Goal: Check status: Check status

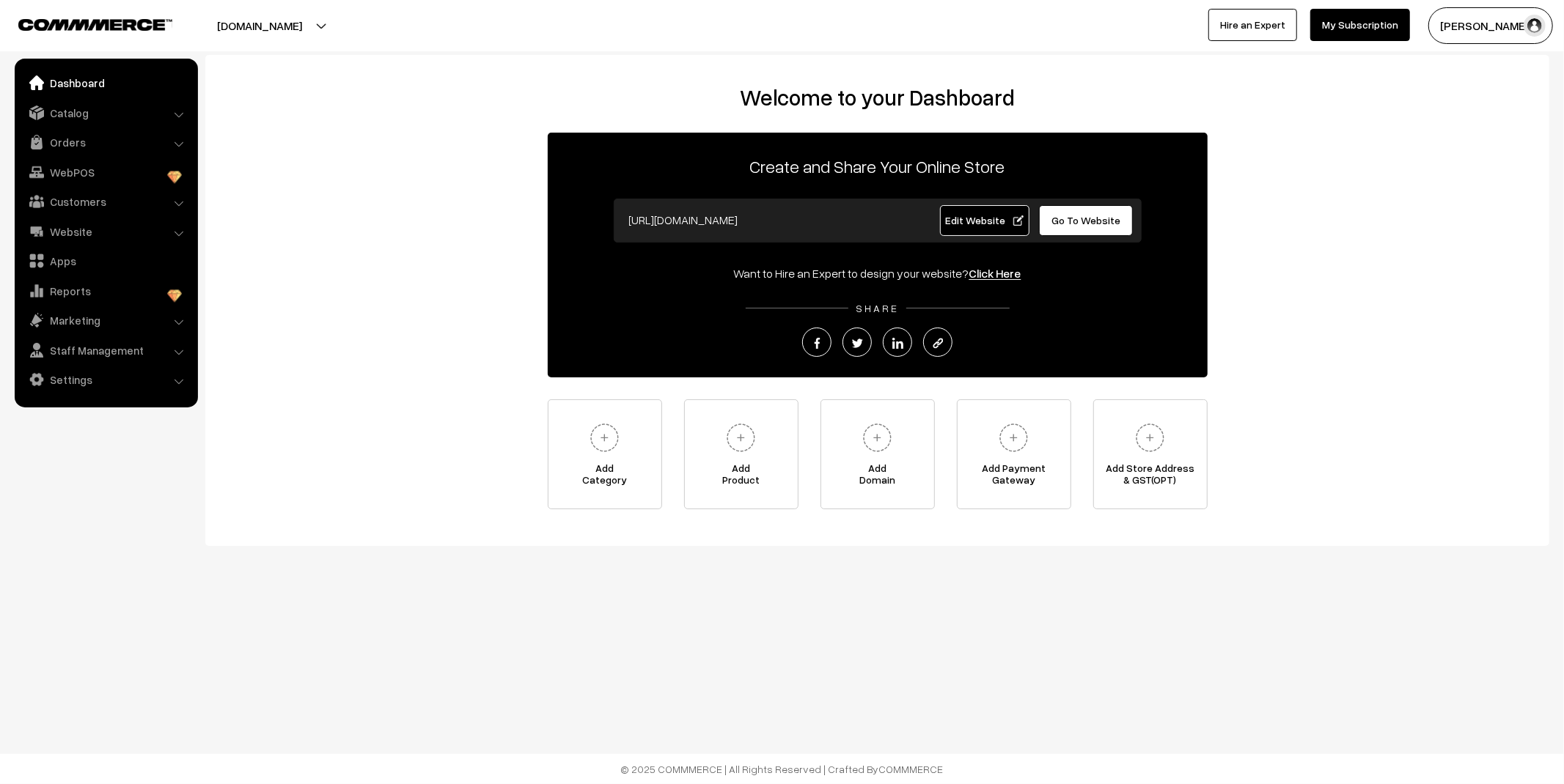
click at [78, 136] on link "Orders" at bounding box center [105, 142] width 174 height 27
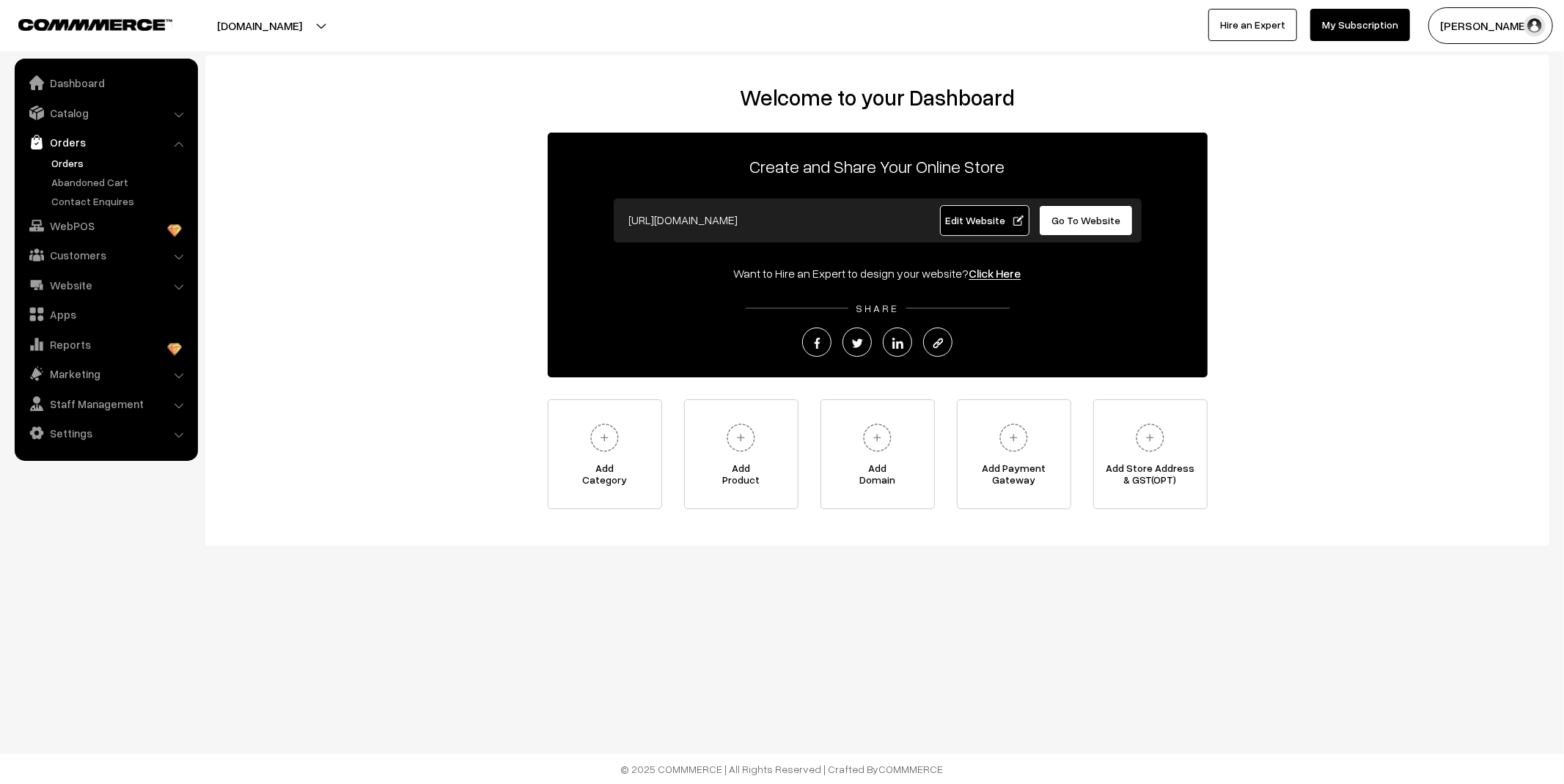
click at [76, 159] on link "Orders" at bounding box center [120, 163] width 145 height 16
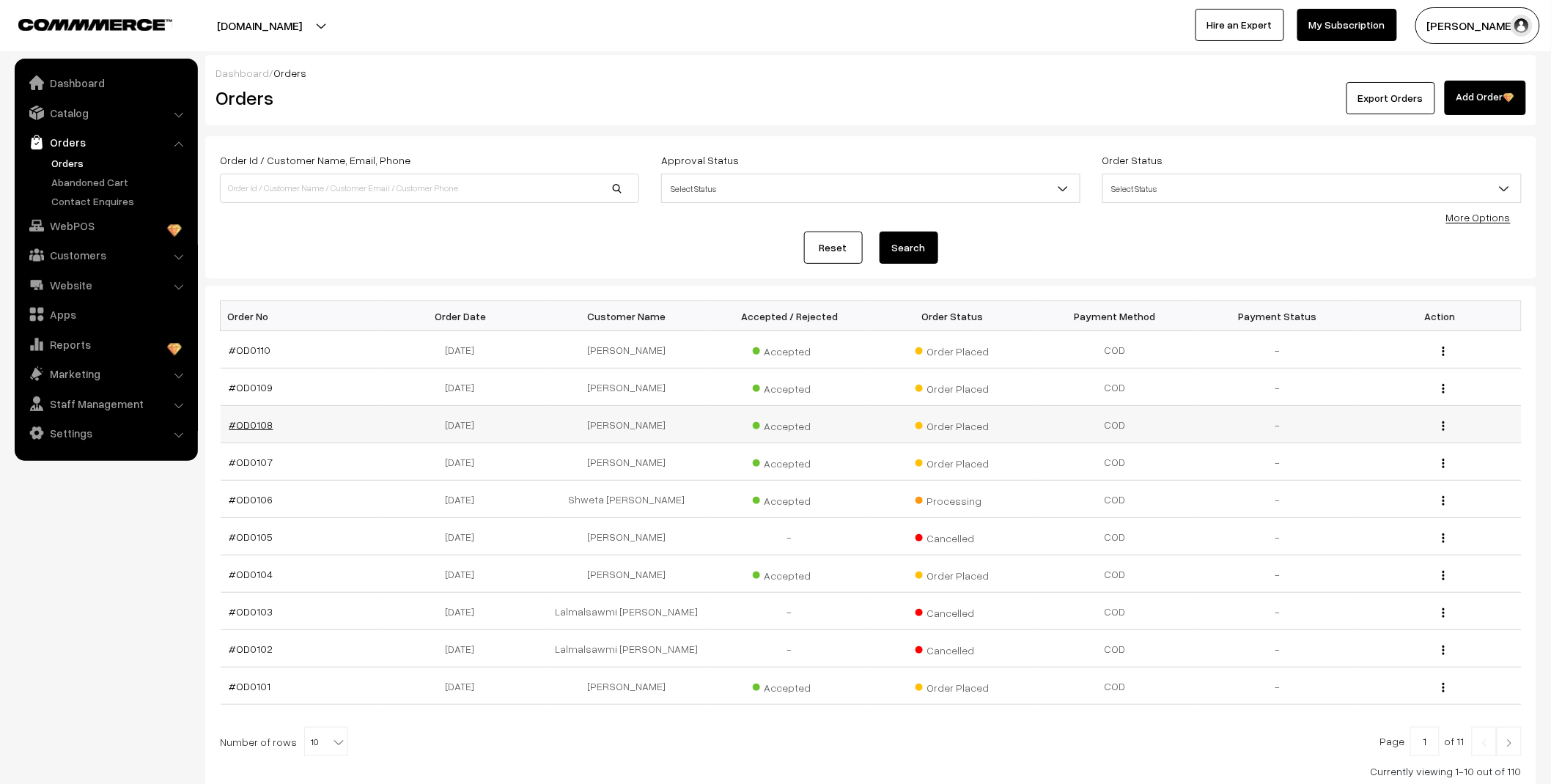
click at [256, 425] on link "#OD0108" at bounding box center [251, 424] width 44 height 12
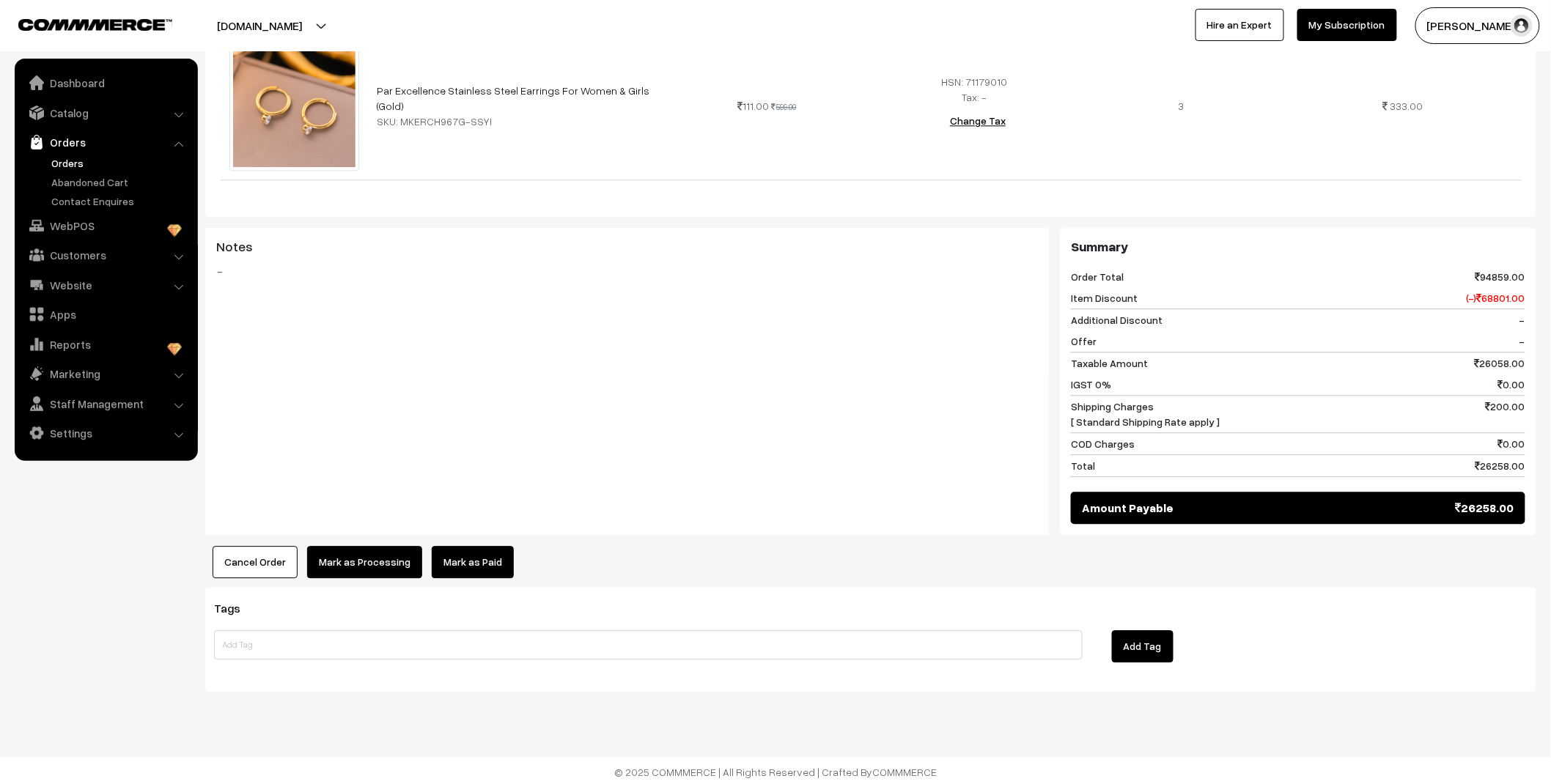
scroll to position [6049, 0]
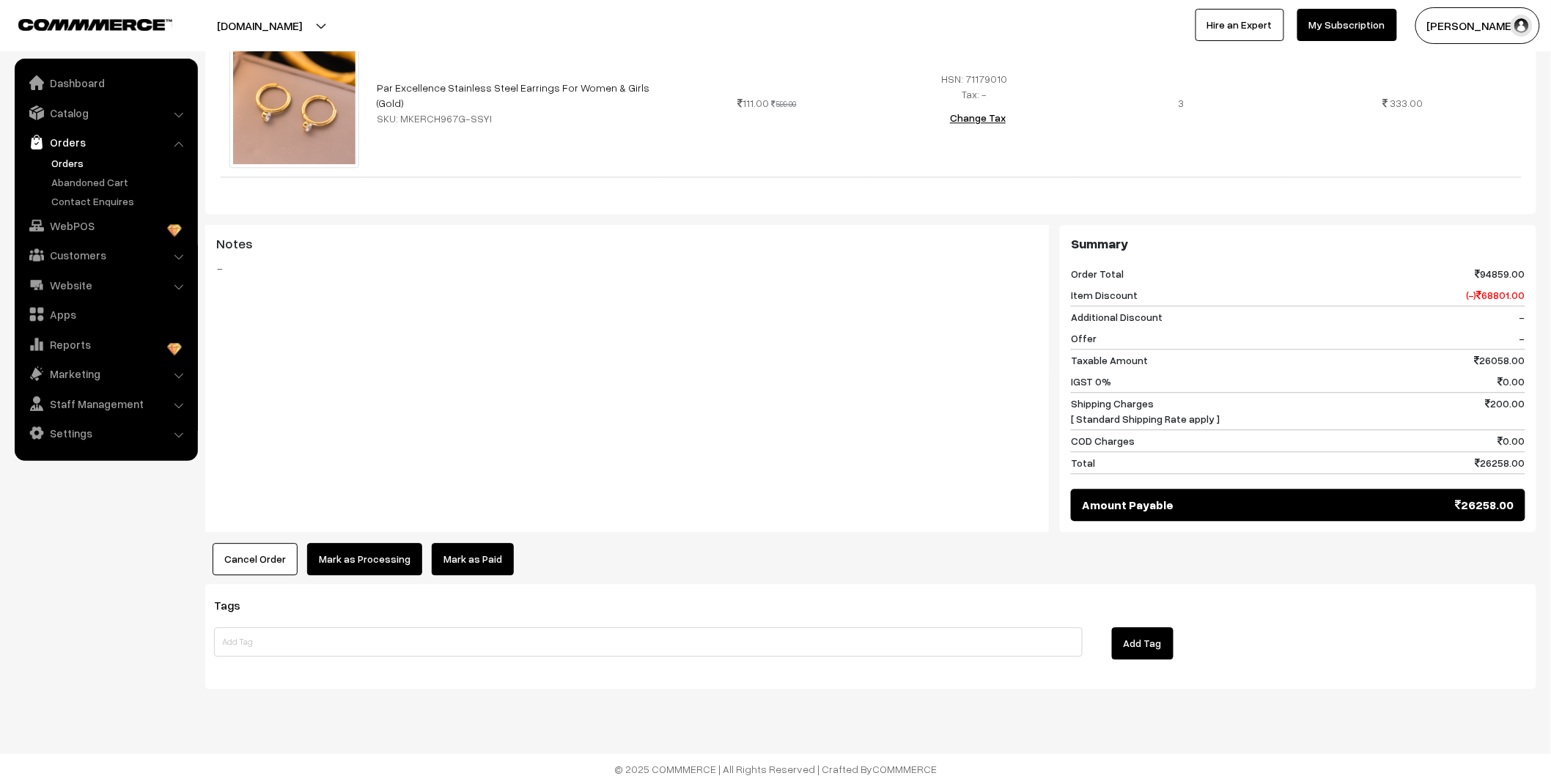
click at [52, 166] on link "Orders" at bounding box center [120, 163] width 145 height 16
